Goal: Information Seeking & Learning: Learn about a topic

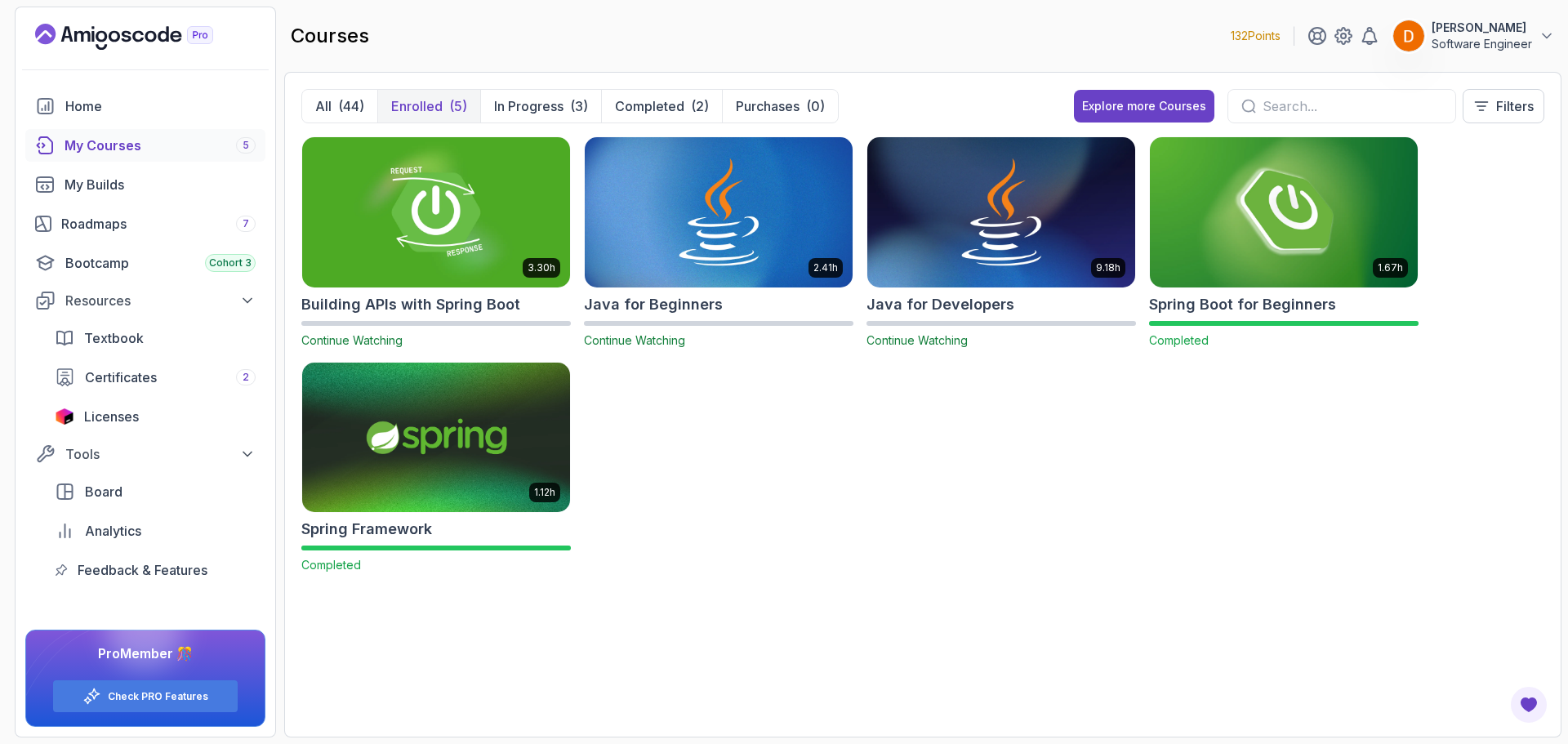
click at [348, 83] on div "All (44) Enrolled (5) In Progress (3) Completed (2) Purchases (0) Explore more …" at bounding box center [923, 405] width 1277 height 666
click at [338, 104] on div "(44)" at bounding box center [350, 106] width 26 height 19
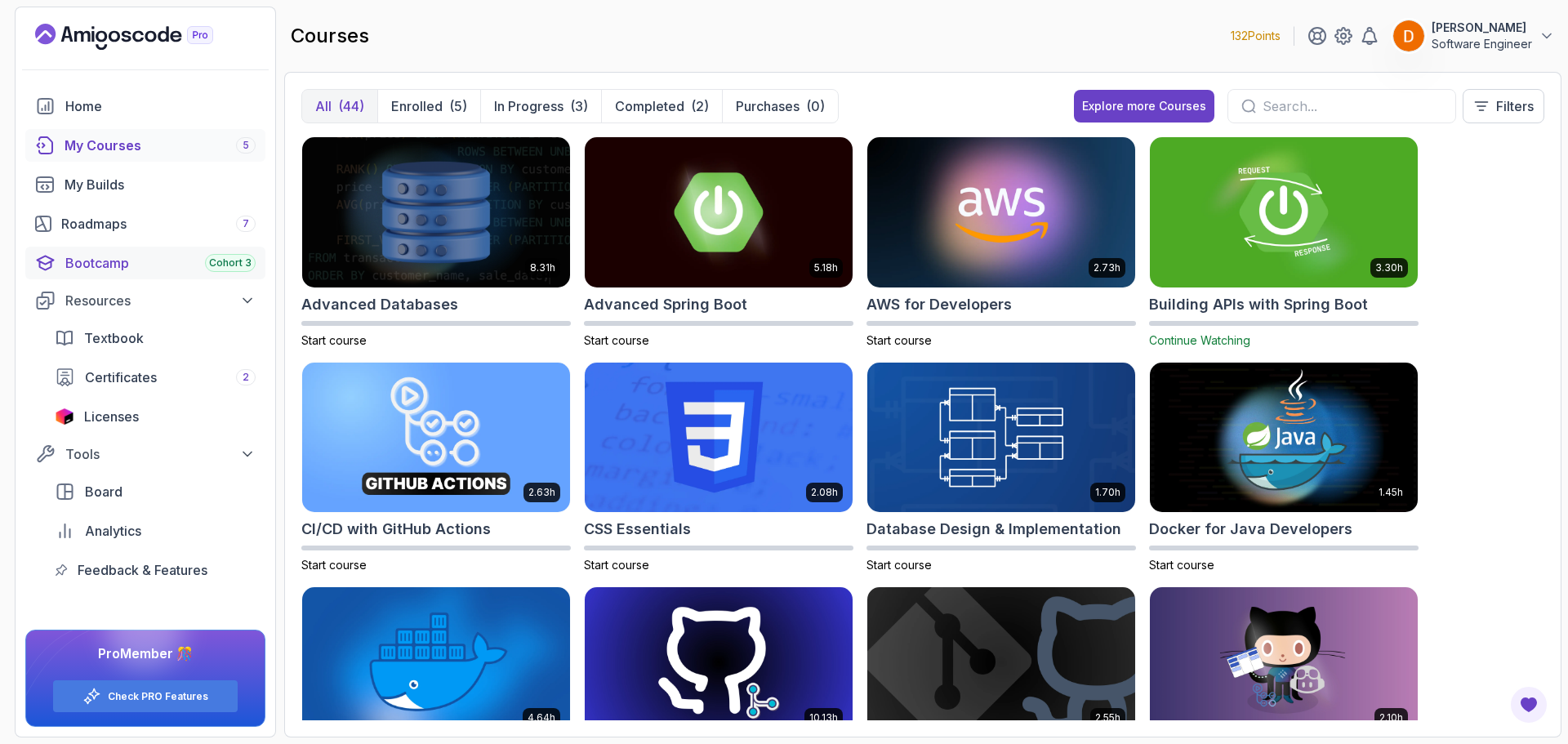
click at [192, 266] on div "Bootcamp Cohort 3" at bounding box center [160, 262] width 190 height 19
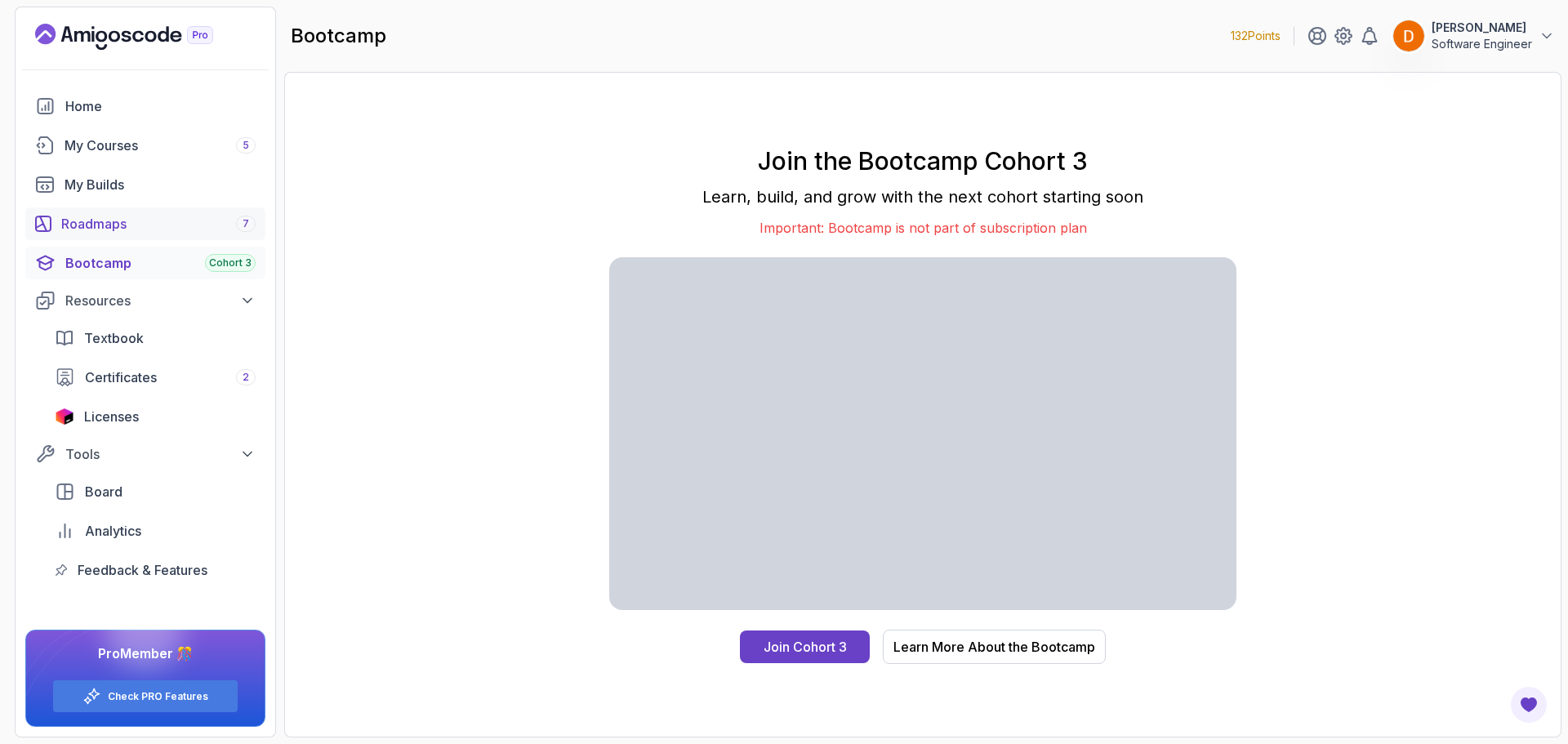
click at [94, 231] on div "Roadmaps 7" at bounding box center [158, 224] width 194 height 19
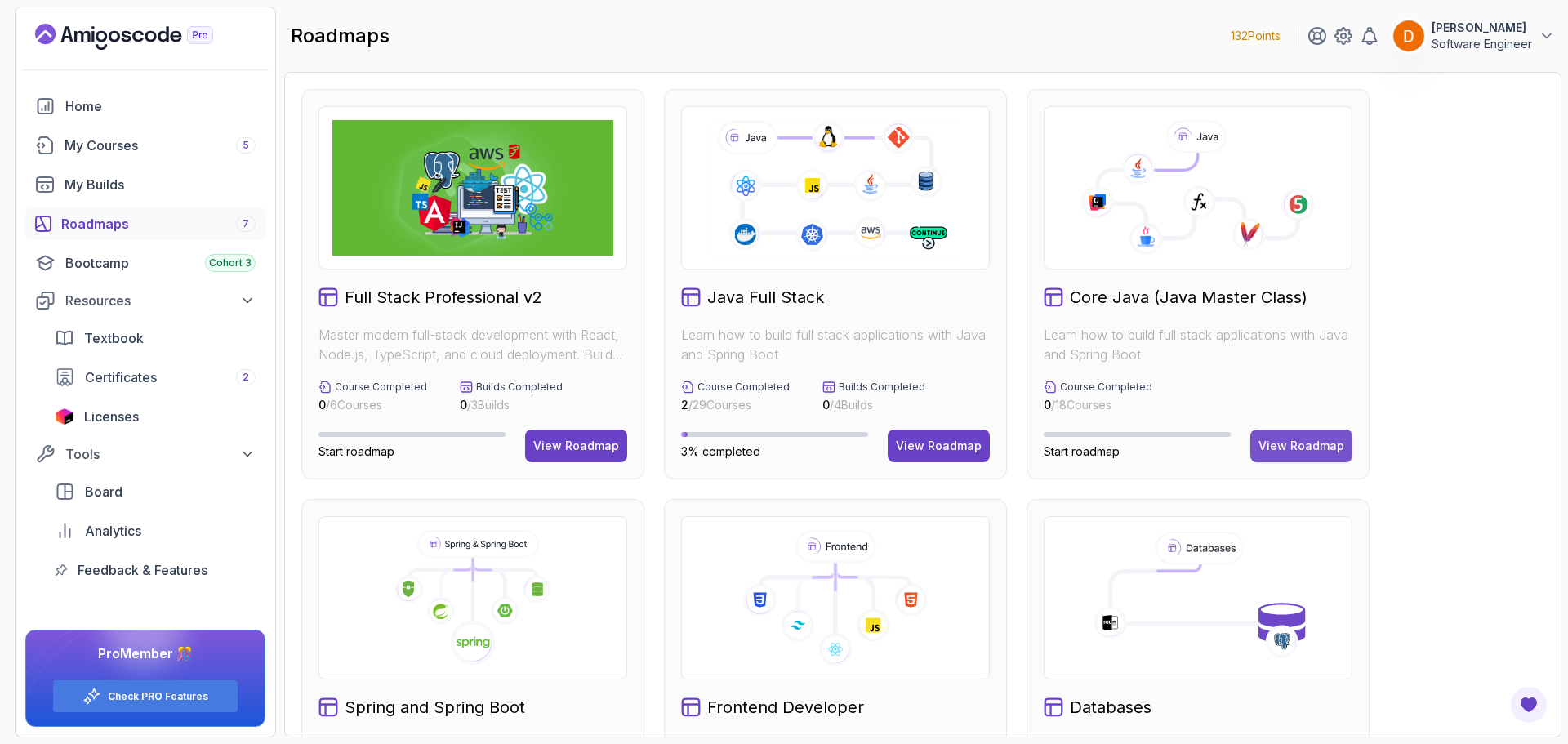
click at [1269, 444] on div "View Roadmap" at bounding box center [1302, 446] width 86 height 16
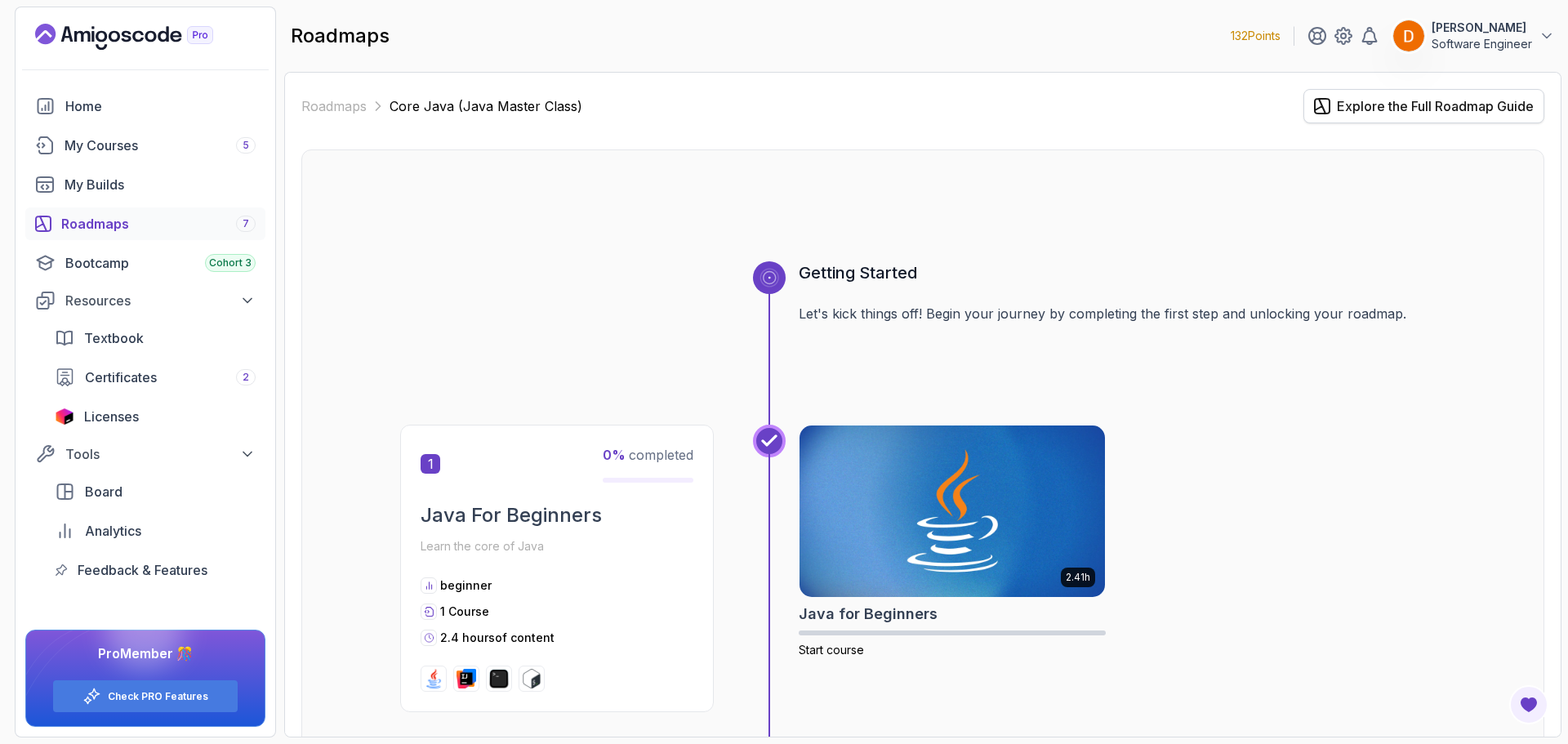
click at [1368, 106] on div "Explore the Full Roadmap Guide" at bounding box center [1435, 106] width 197 height 19
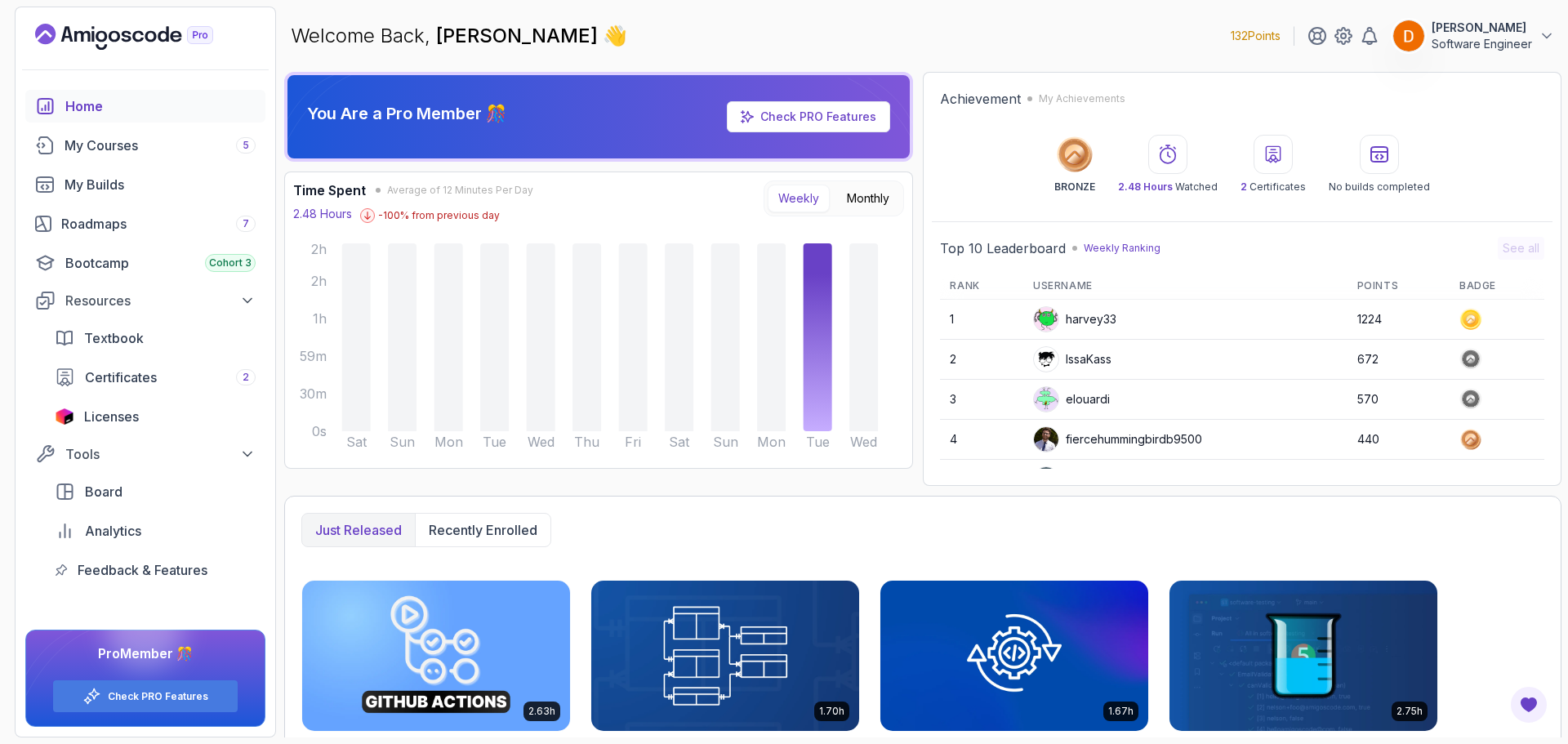
drag, startPoint x: 1368, startPoint y: 108, endPoint x: 953, endPoint y: 132, distance: 415.7
click at [950, 133] on div "Achievement My Achievements BRONZE 2.48 Hours Watched 2 Certificates No builds …" at bounding box center [1242, 141] width 621 height 121
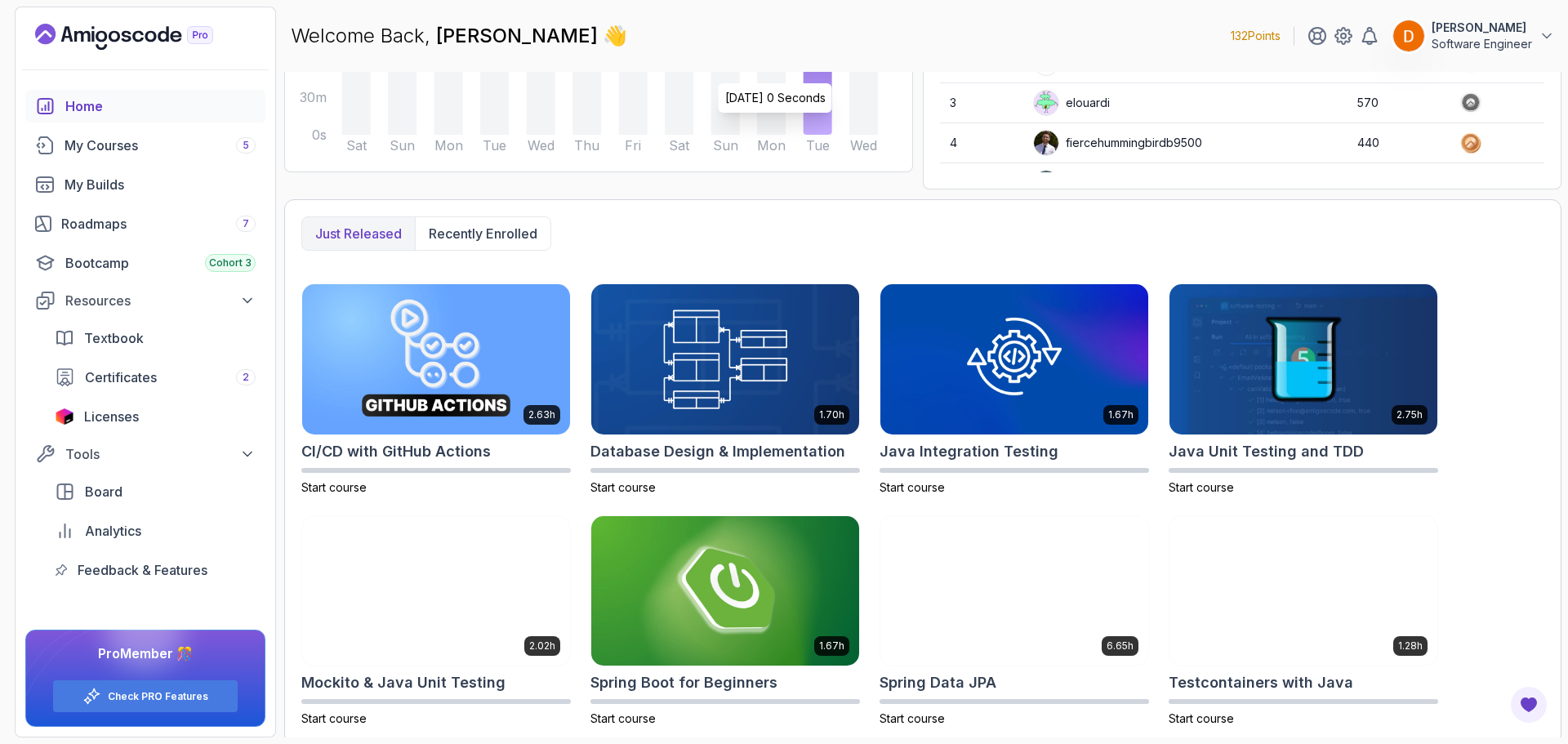
scroll to position [303, 0]
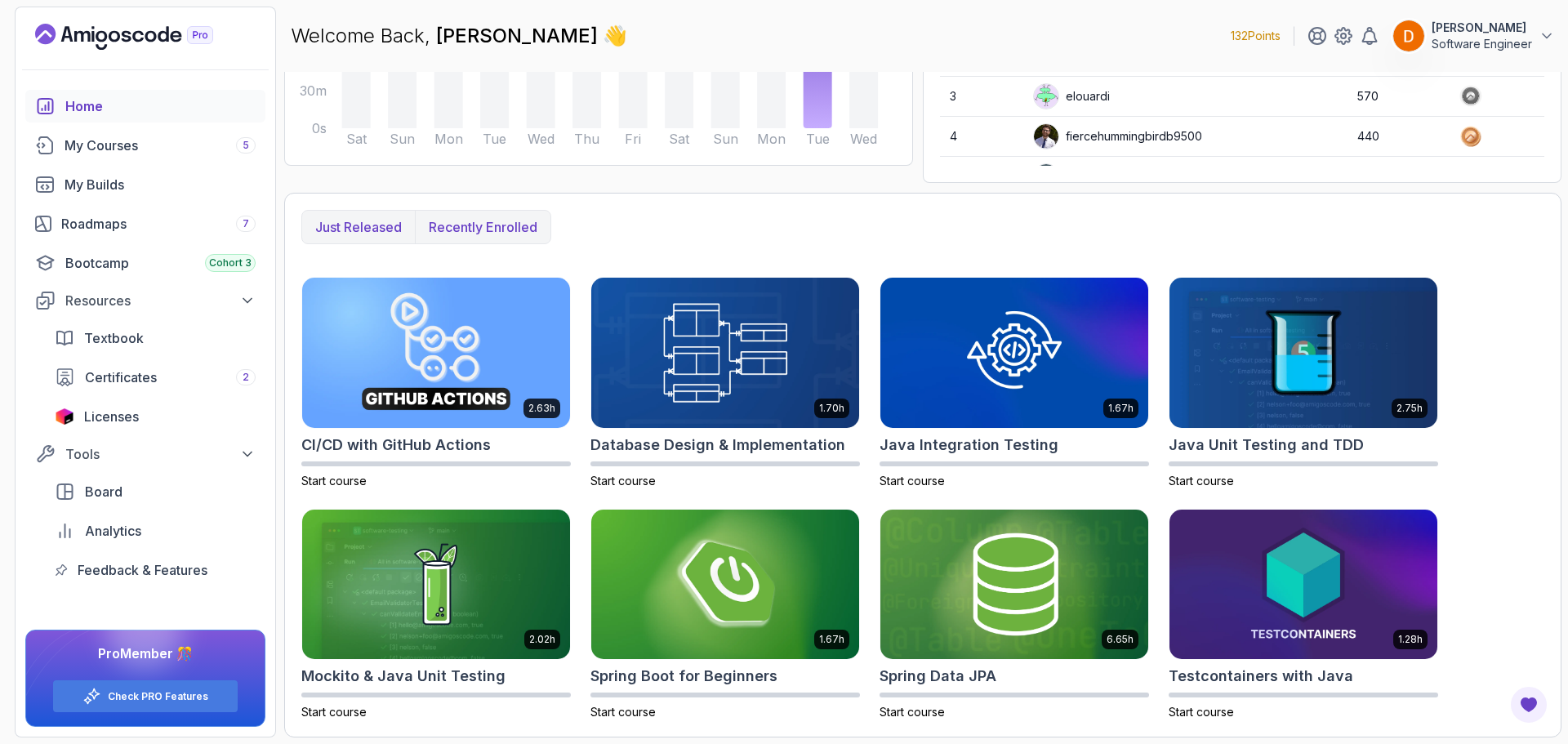
click at [466, 228] on p "Recently enrolled" at bounding box center [482, 226] width 108 height 19
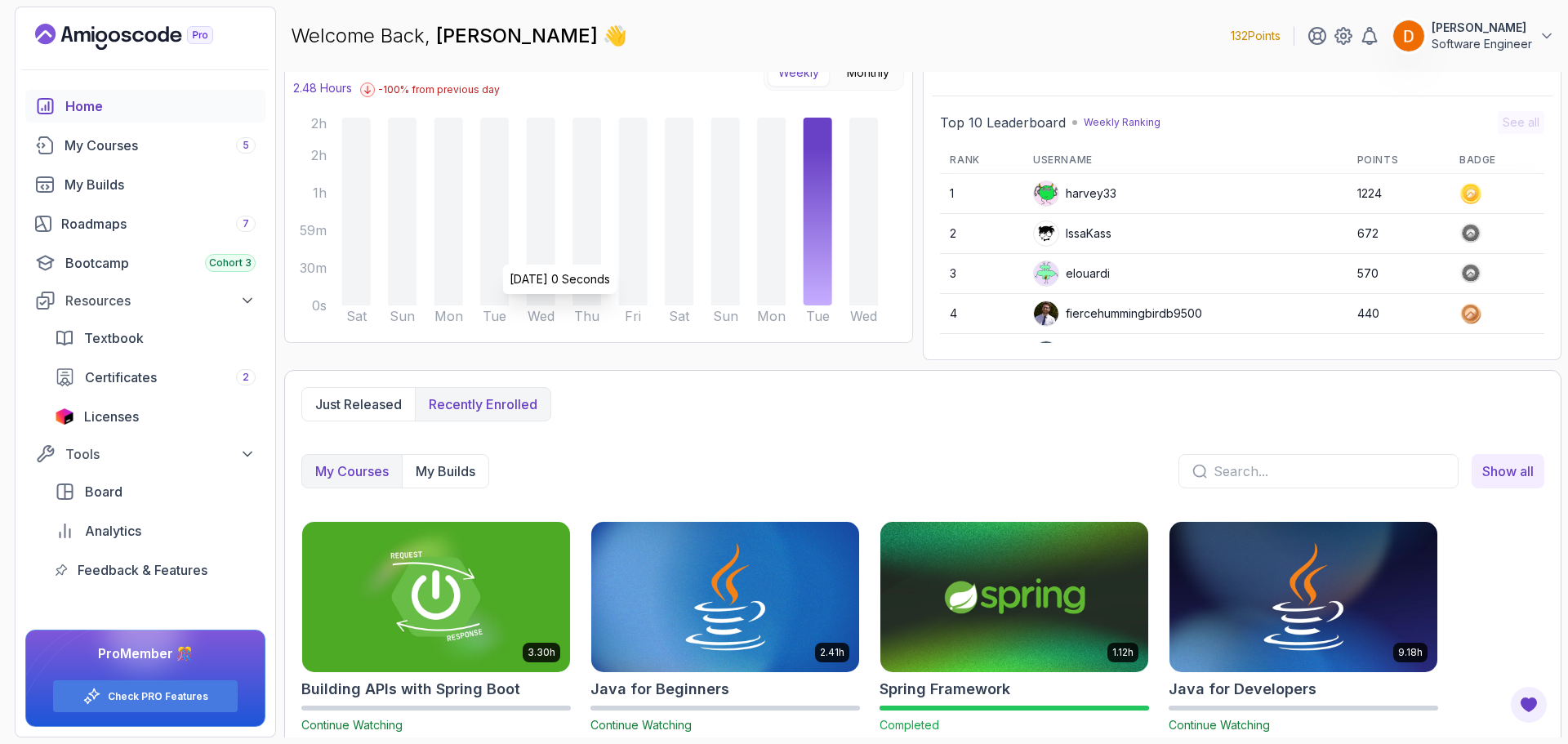
scroll to position [125, 0]
